Goal: Information Seeking & Learning: Learn about a topic

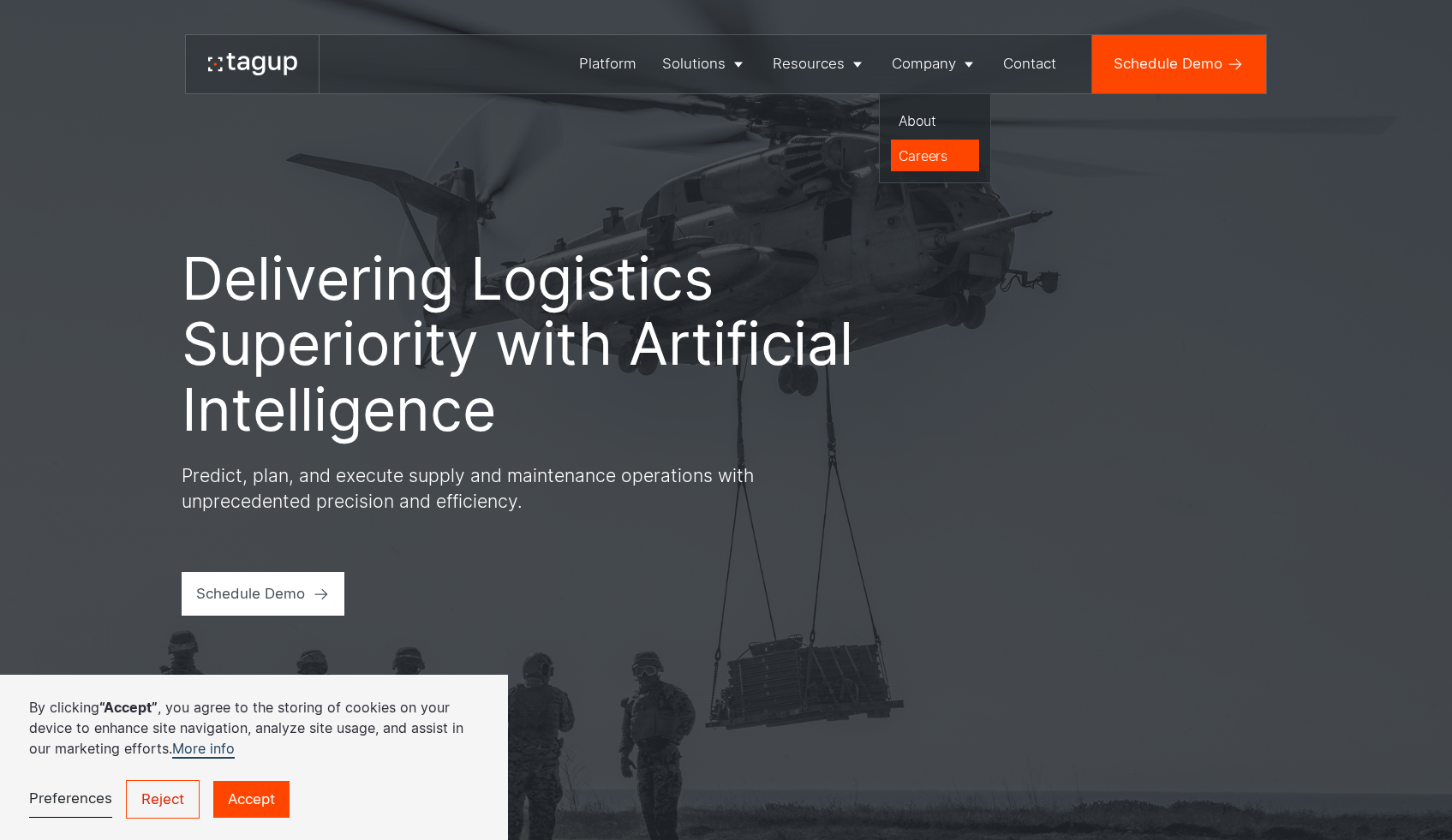
click at [941, 158] on div "Careers" at bounding box center [935, 156] width 74 height 21
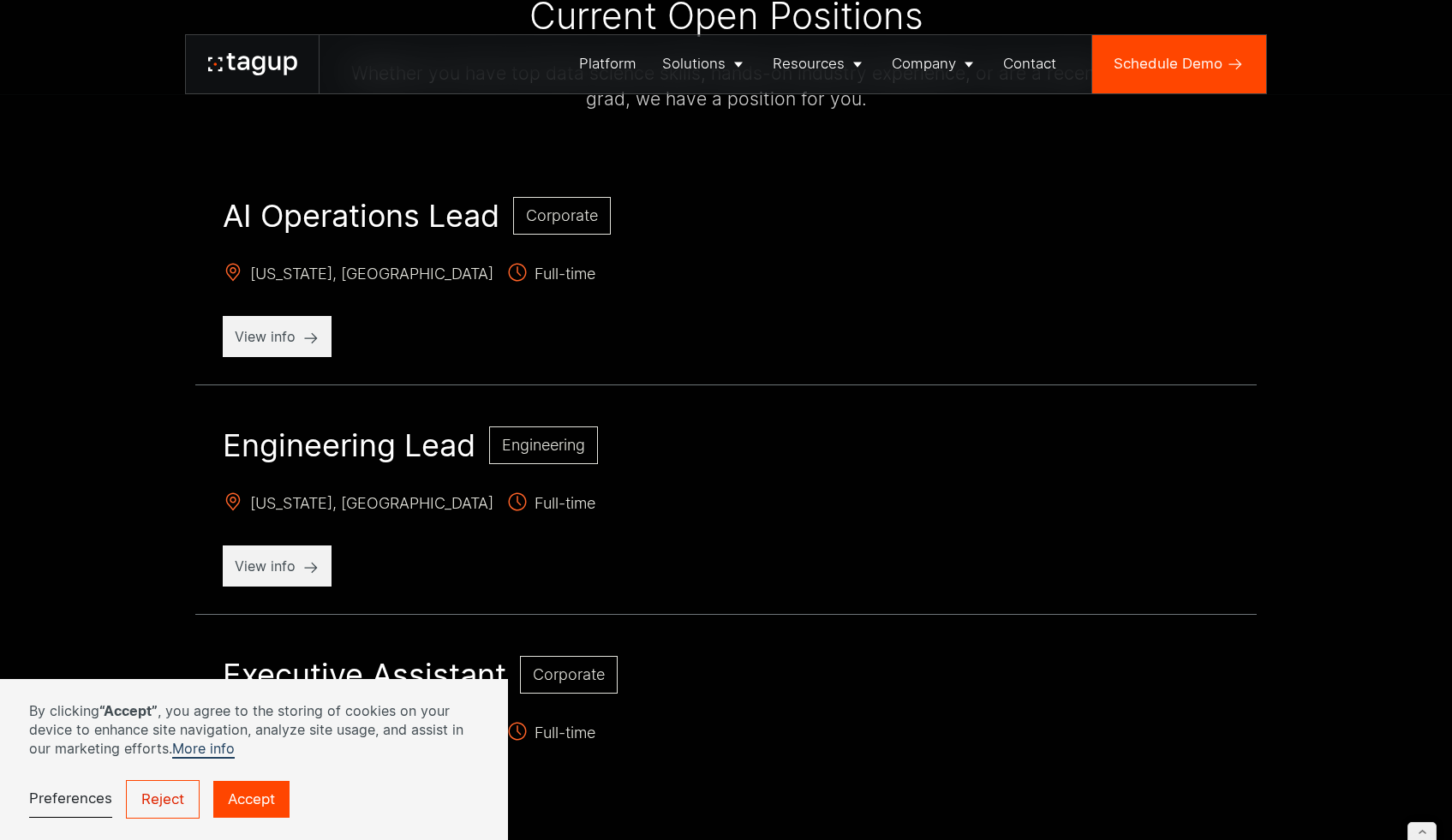
scroll to position [720, 0]
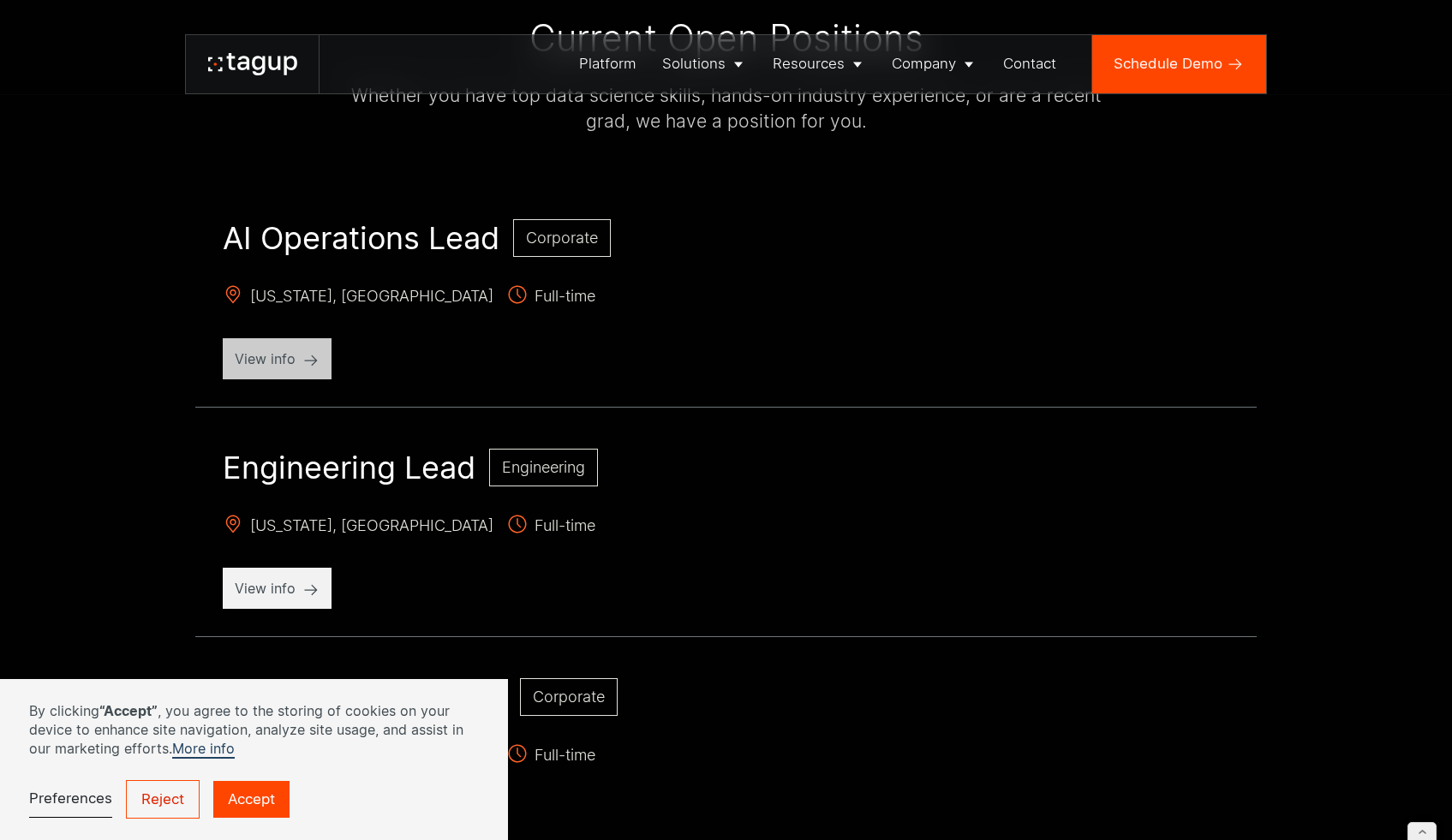
click at [282, 366] on p "View info" at bounding box center [277, 359] width 85 height 21
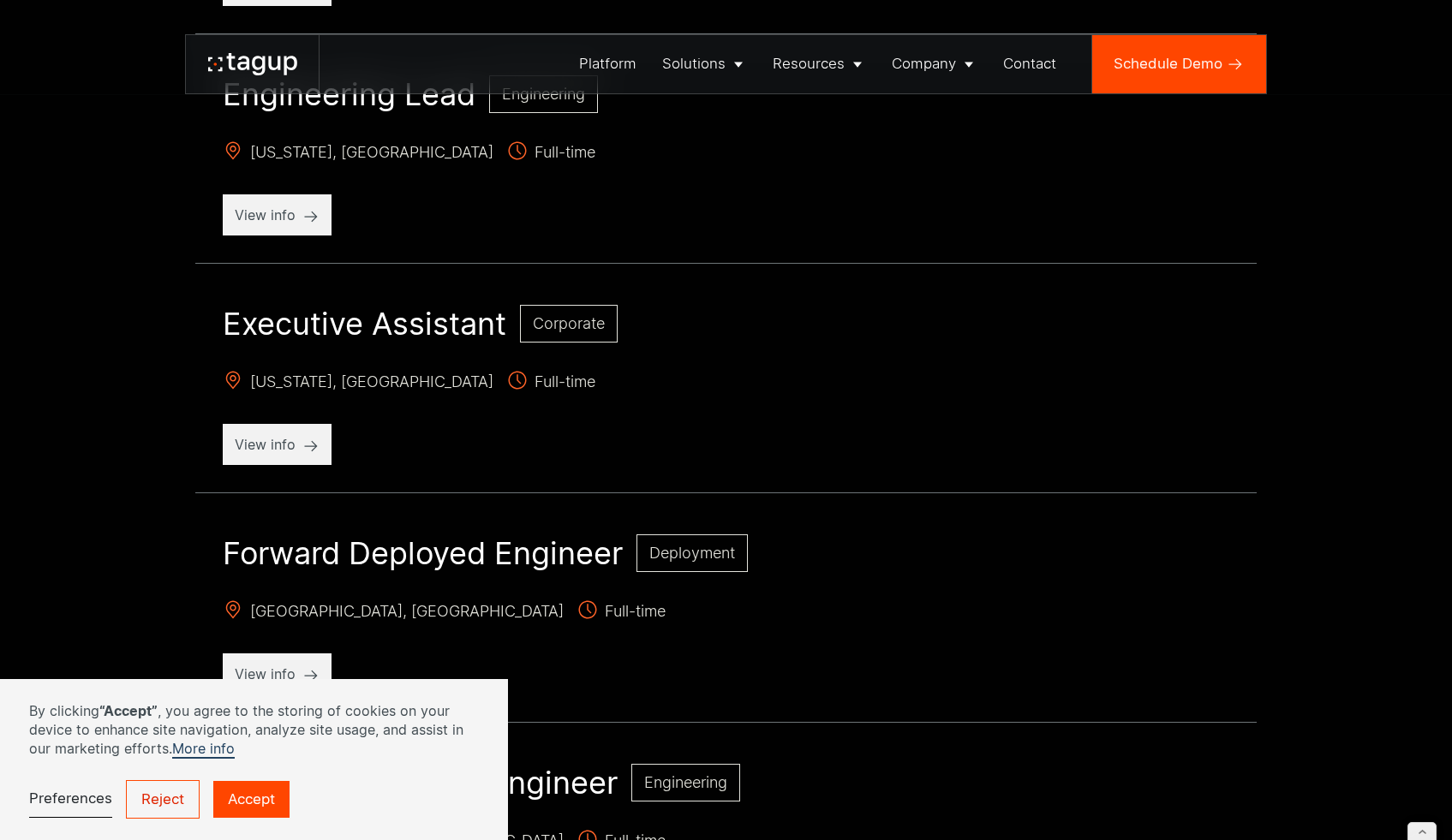
scroll to position [677, 0]
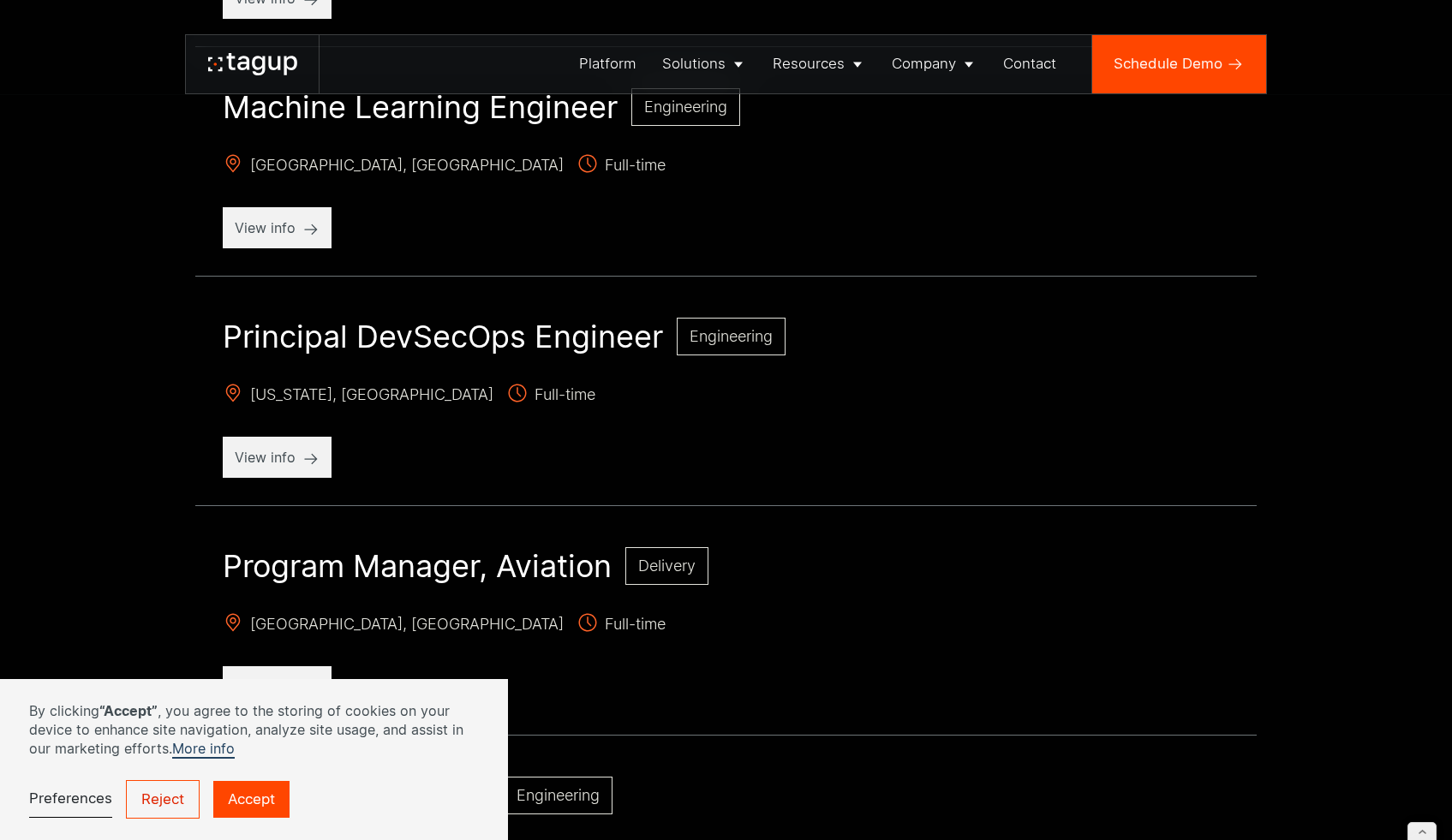
scroll to position [2097, 0]
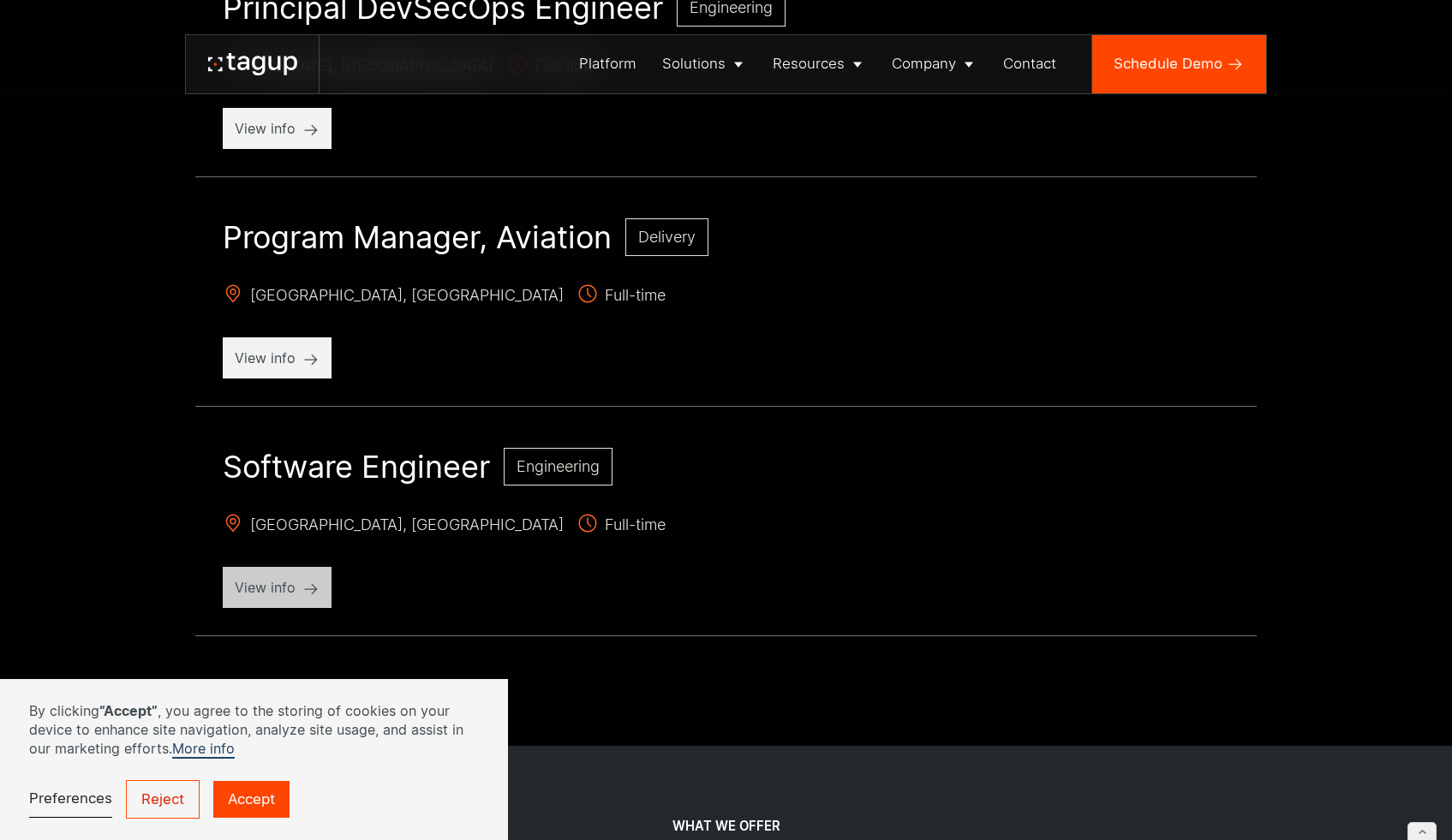
click at [271, 589] on p "View info" at bounding box center [277, 587] width 85 height 21
